Goal: Navigation & Orientation: Find specific page/section

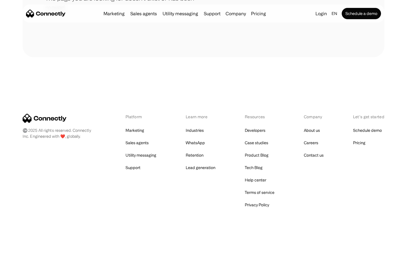
scroll to position [103, 0]
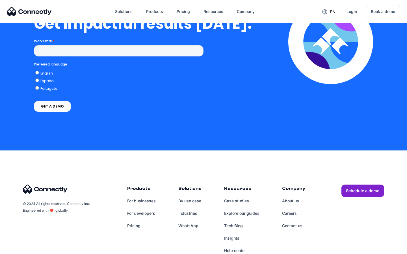
scroll to position [1241, 0]
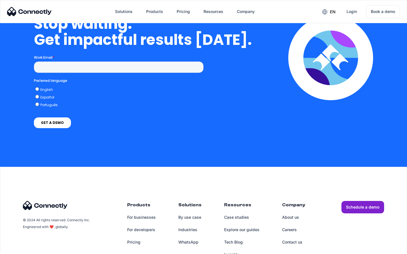
scroll to position [1642, 0]
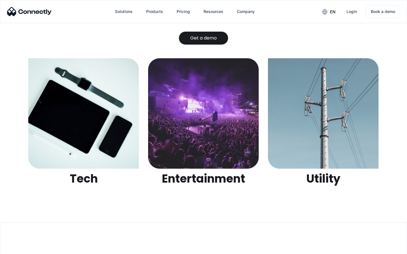
scroll to position [1782, 0]
